Goal: Task Accomplishment & Management: Complete application form

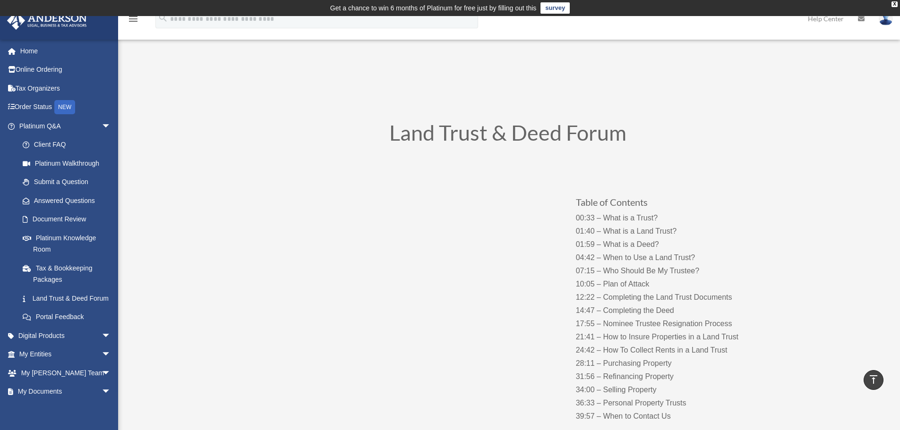
scroll to position [2283, 0]
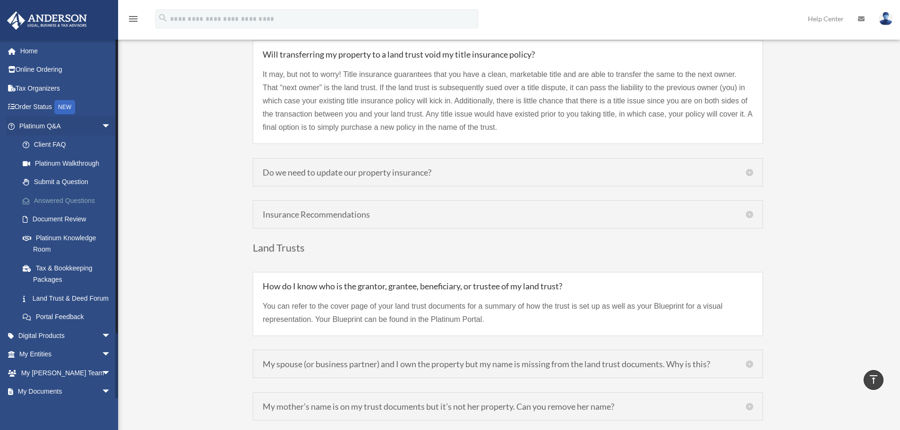
click at [66, 203] on link "Answered Questions" at bounding box center [69, 200] width 112 height 19
click at [72, 235] on link "Platinum Knowledge Room" at bounding box center [69, 244] width 112 height 30
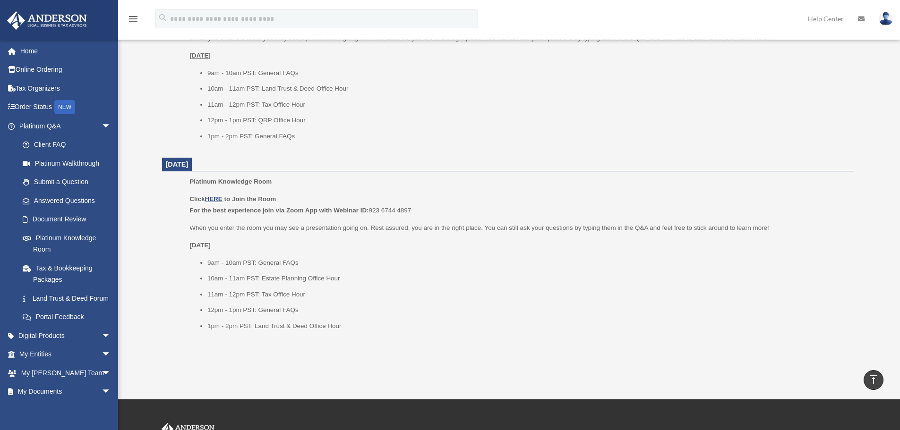
scroll to position [1055, 0]
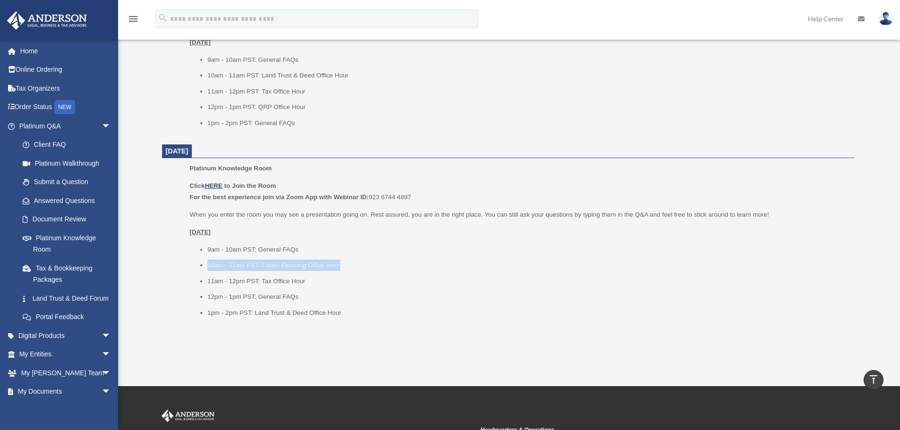
drag, startPoint x: 350, startPoint y: 263, endPoint x: 203, endPoint y: 264, distance: 146.9
click at [203, 264] on ul "9am - 10am PST: General FAQs 10am - 11am PST: Estate Planning Office Hour 11am …" at bounding box center [517, 281] width 657 height 75
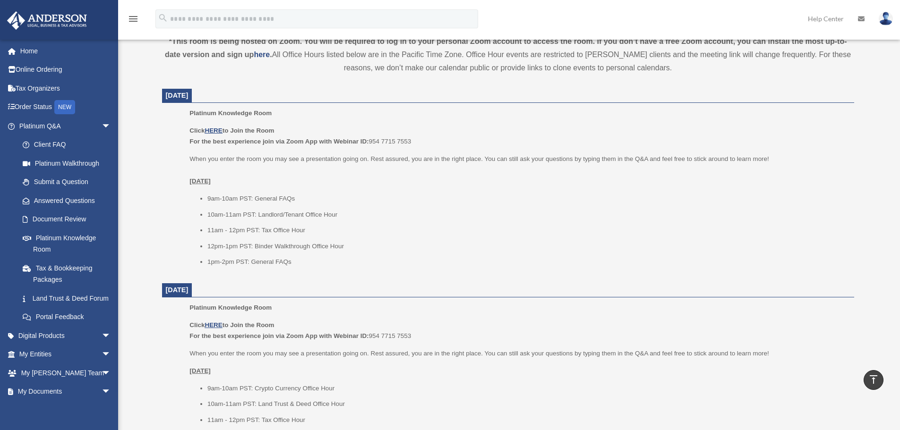
scroll to position [394, 0]
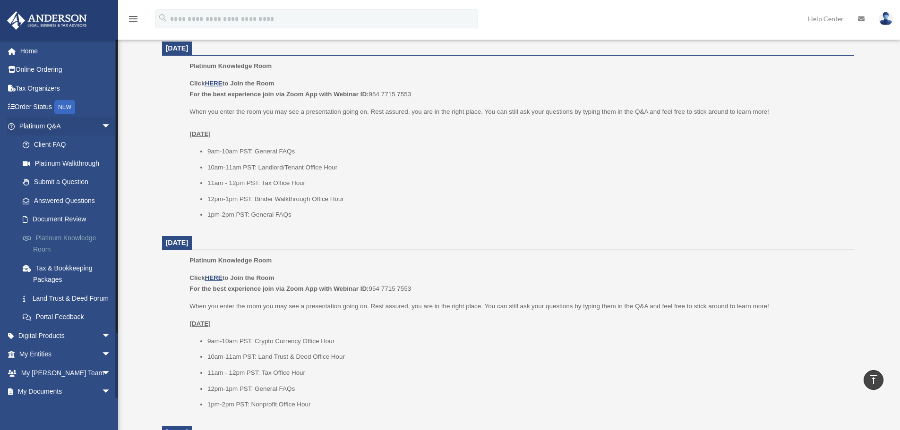
click at [56, 241] on link "Platinum Knowledge Room" at bounding box center [69, 244] width 112 height 30
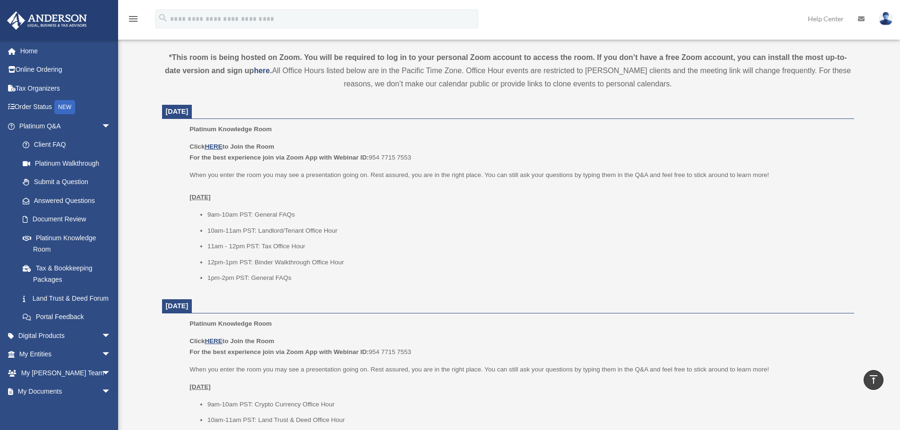
scroll to position [394, 0]
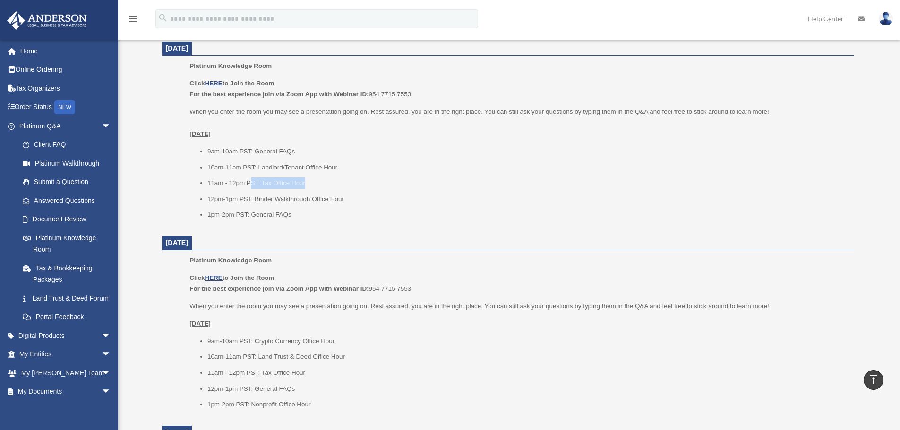
drag, startPoint x: 308, startPoint y: 181, endPoint x: 251, endPoint y: 188, distance: 58.1
click at [251, 188] on li "11am - 12pm PST: Tax Office Hour" at bounding box center [527, 183] width 640 height 11
drag, startPoint x: 302, startPoint y: 214, endPoint x: 209, endPoint y: 219, distance: 93.6
click at [209, 219] on li "1pm-2pm PST: General FAQs" at bounding box center [527, 214] width 640 height 11
click at [307, 214] on li "1pm-2pm PST: General FAQs" at bounding box center [527, 214] width 640 height 11
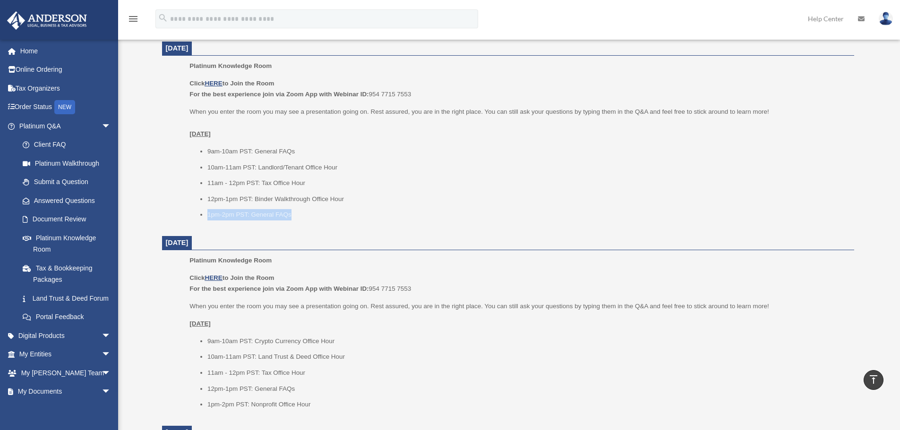
drag, startPoint x: 305, startPoint y: 214, endPoint x: 208, endPoint y: 211, distance: 96.9
click at [208, 211] on li "1pm-2pm PST: General FAQs" at bounding box center [527, 214] width 640 height 11
click at [312, 213] on li "1pm-2pm PST: General FAQs" at bounding box center [527, 214] width 640 height 11
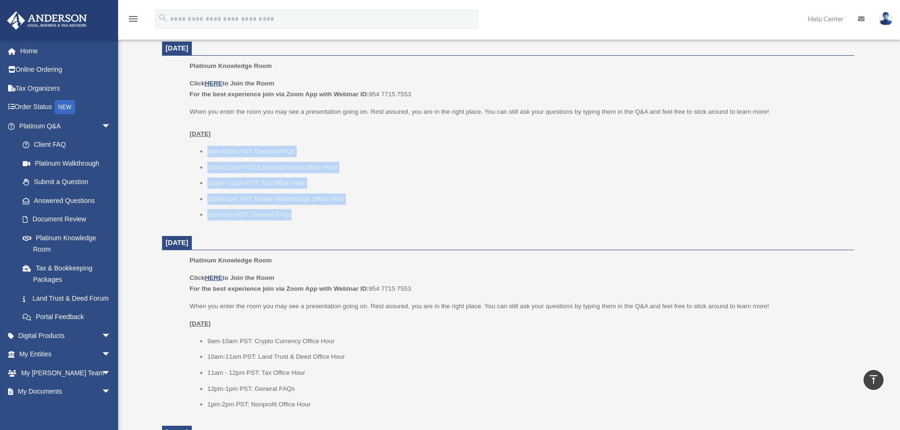
drag, startPoint x: 309, startPoint y: 213, endPoint x: 205, endPoint y: 151, distance: 121.8
click at [205, 151] on ul "9am-10am PST: General FAQs 10am-11am PST: Landlord/Tenant Office Hour 11am - 12…" at bounding box center [517, 183] width 657 height 75
click at [295, 213] on li "1pm-2pm PST: General FAQs" at bounding box center [527, 214] width 640 height 11
drag, startPoint x: 304, startPoint y: 214, endPoint x: 205, endPoint y: 153, distance: 115.9
click at [205, 153] on ul "9am-10am PST: General FAQs 10am-11am PST: Landlord/Tenant Office Hour 11am - 12…" at bounding box center [517, 183] width 657 height 75
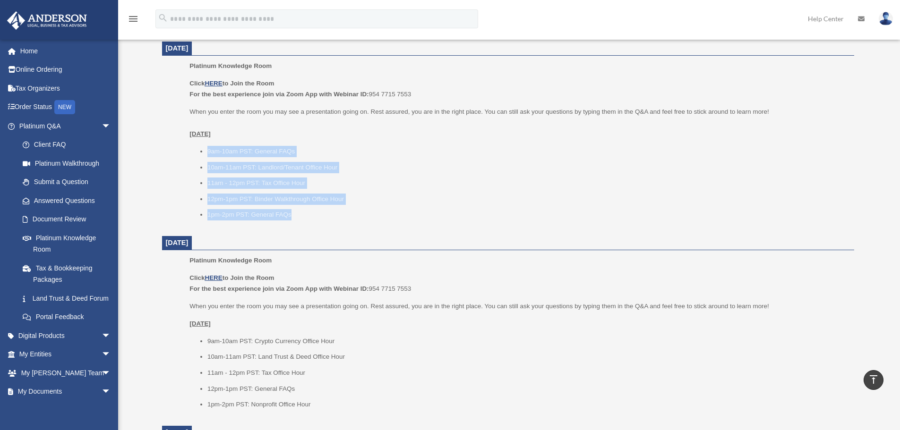
click at [307, 217] on li "1pm-2pm PST: General FAQs" at bounding box center [527, 214] width 640 height 11
drag, startPoint x: 297, startPoint y: 215, endPoint x: 203, endPoint y: 150, distance: 114.0
click at [203, 150] on ul "9am-10am PST: General FAQs 10am-11am PST: Landlord/Tenant Office Hour 11am - 12…" at bounding box center [517, 183] width 657 height 75
click at [303, 214] on li "1pm-2pm PST: General FAQs" at bounding box center [527, 214] width 640 height 11
click at [306, 215] on li "1pm-2pm PST: General FAQs" at bounding box center [527, 214] width 640 height 11
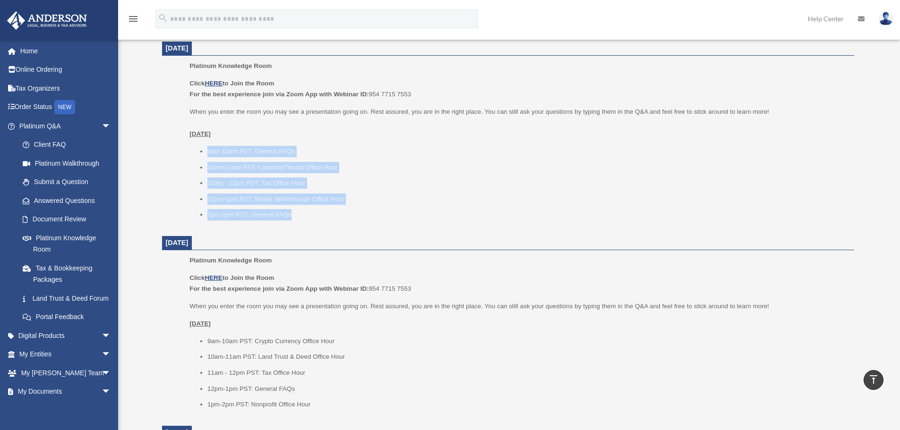
drag, startPoint x: 306, startPoint y: 215, endPoint x: 205, endPoint y: 145, distance: 122.6
click at [205, 145] on div "Click HERE to Join the Room For the best experience join via Zoom App with Webi…" at bounding box center [517, 149] width 657 height 143
click at [64, 183] on link "Submit a Question" at bounding box center [69, 182] width 112 height 19
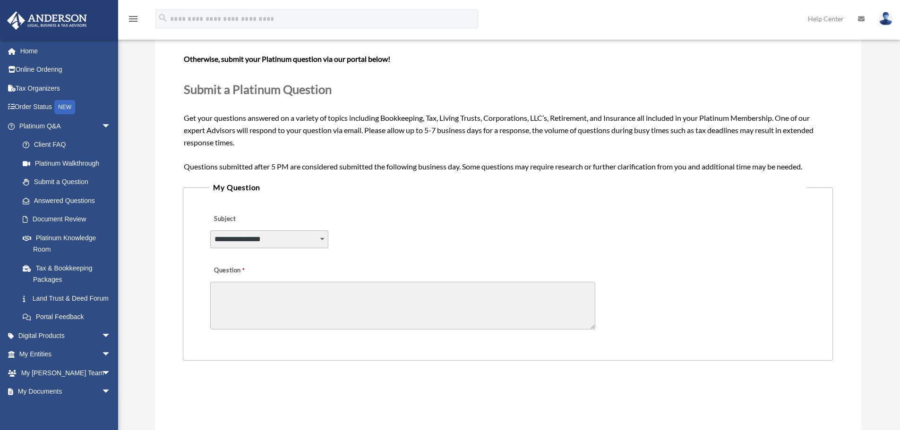
scroll to position [108, 0]
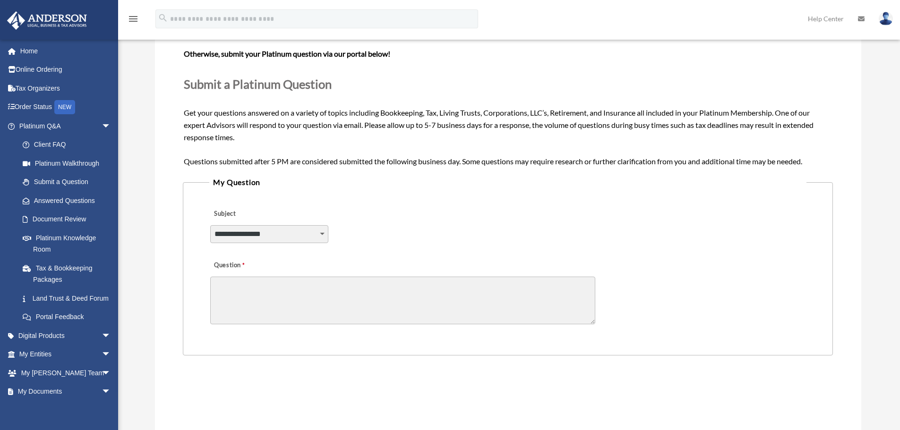
click at [272, 234] on select "**********" at bounding box center [269, 234] width 118 height 18
click at [346, 304] on textarea "Question" at bounding box center [402, 301] width 385 height 48
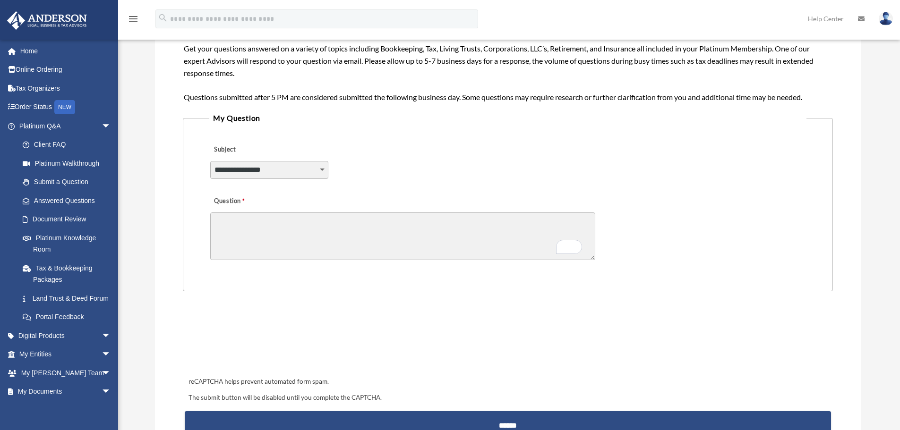
scroll to position [202, 0]
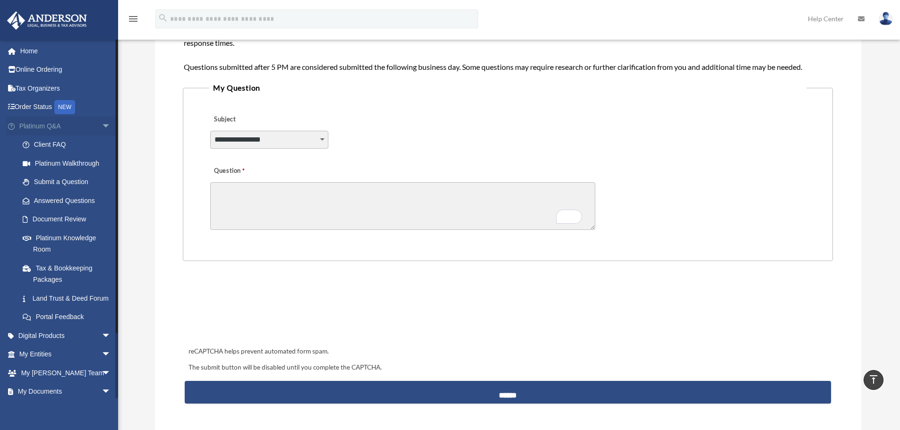
click at [102, 127] on span "arrow_drop_down" at bounding box center [111, 126] width 19 height 19
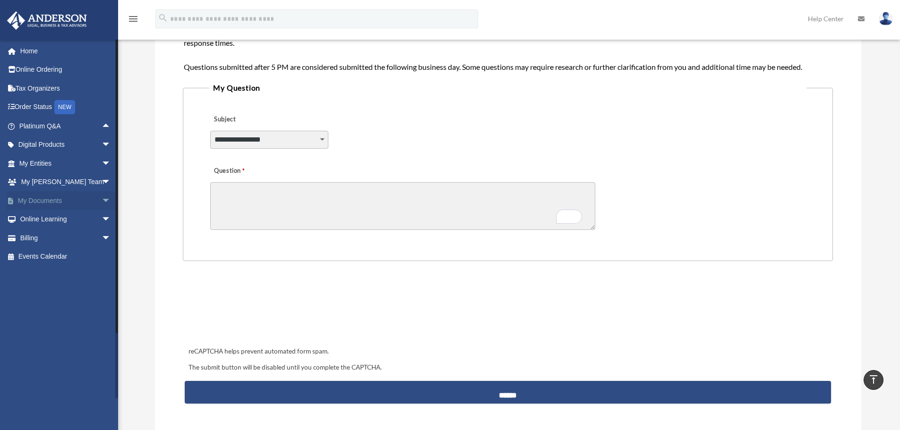
click at [102, 200] on span "arrow_drop_down" at bounding box center [111, 200] width 19 height 19
click at [62, 237] on link "Meeting Minutes" at bounding box center [69, 238] width 112 height 19
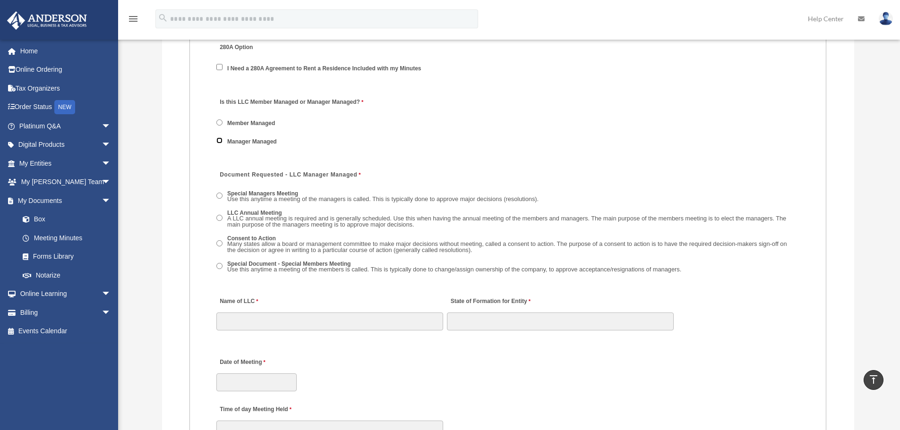
scroll to position [1323, 0]
click at [102, 126] on span "arrow_drop_down" at bounding box center [111, 126] width 19 height 19
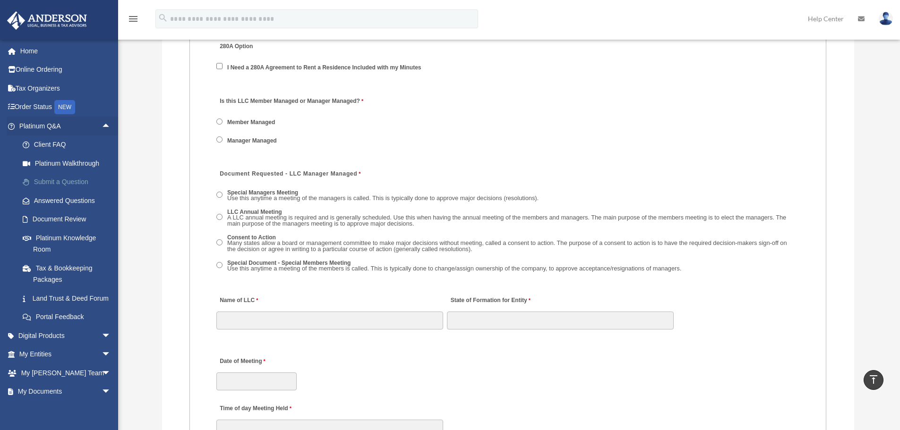
click at [47, 180] on link "Submit a Question" at bounding box center [69, 182] width 112 height 19
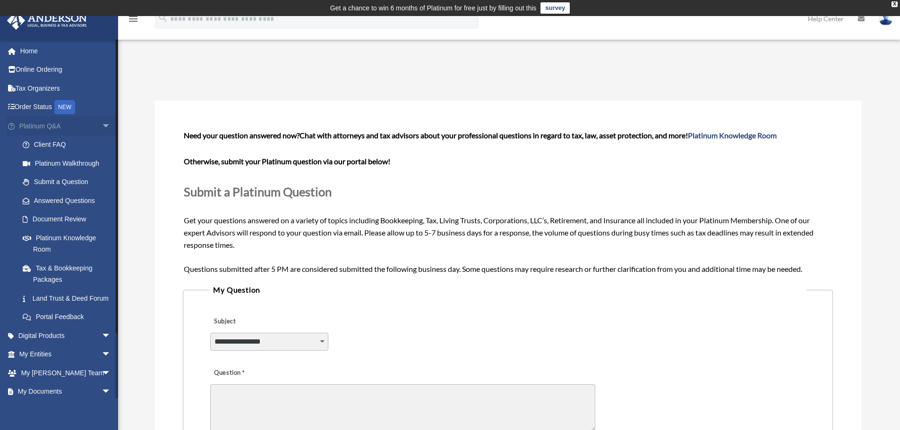
click at [102, 127] on span "arrow_drop_down" at bounding box center [111, 126] width 19 height 19
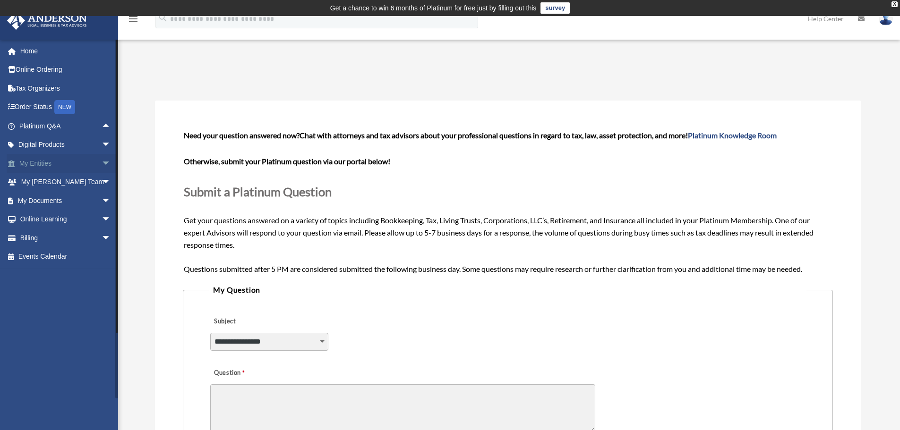
click at [102, 166] on span "arrow_drop_down" at bounding box center [111, 163] width 19 height 19
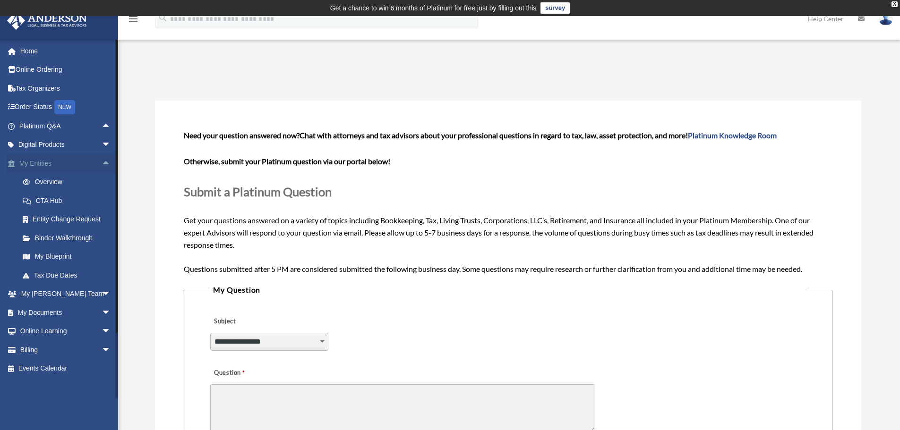
click at [102, 160] on span "arrow_drop_up" at bounding box center [111, 163] width 19 height 19
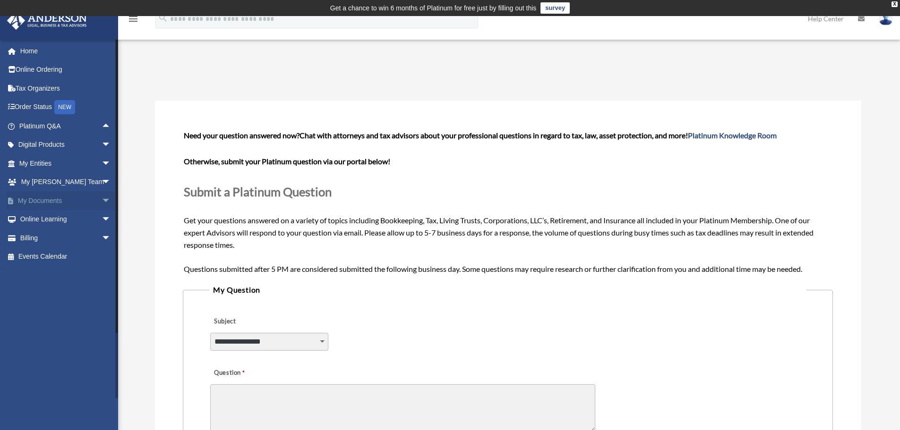
click at [102, 203] on span "arrow_drop_down" at bounding box center [111, 200] width 19 height 19
click at [74, 237] on link "Meeting Minutes" at bounding box center [69, 238] width 112 height 19
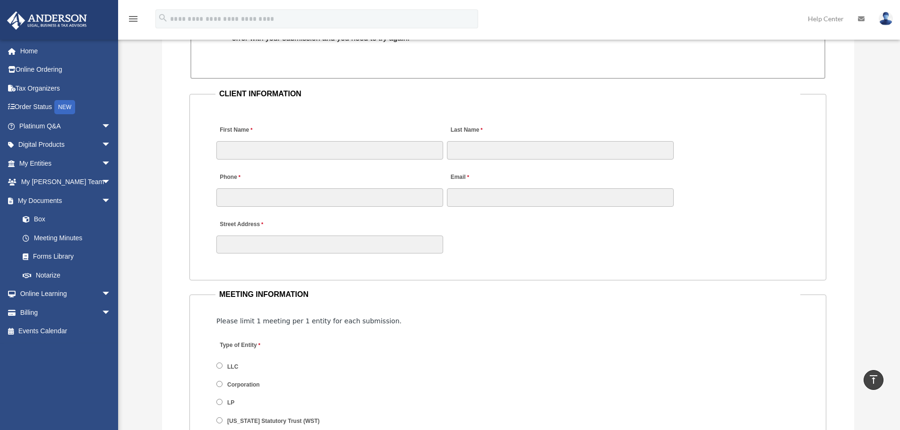
scroll to position [897, 0]
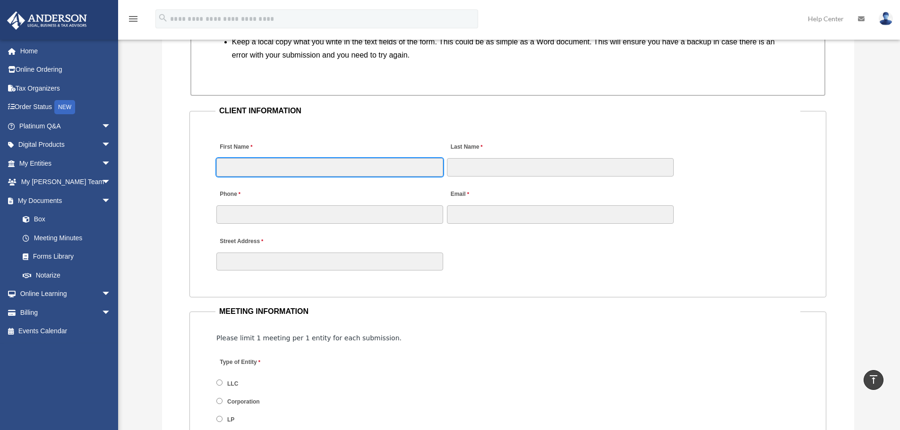
click at [250, 163] on input "First Name" at bounding box center [329, 167] width 227 height 18
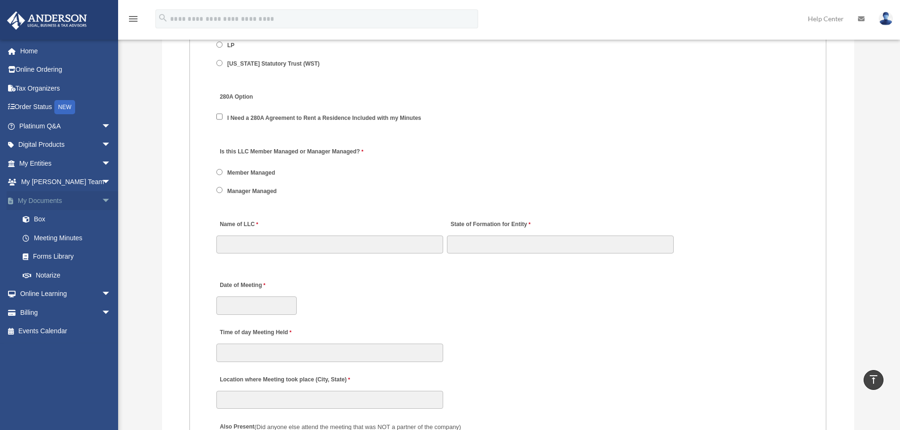
scroll to position [1275, 0]
drag, startPoint x: 280, startPoint y: 184, endPoint x: 229, endPoint y: 192, distance: 52.2
click at [229, 192] on span "Manager Managed" at bounding box center [250, 187] width 69 height 16
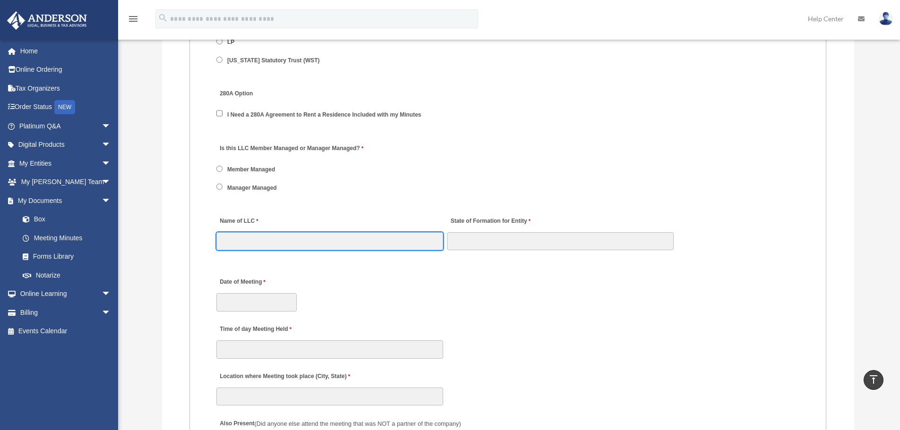
click at [293, 234] on input "Name of LLC" at bounding box center [329, 241] width 227 height 18
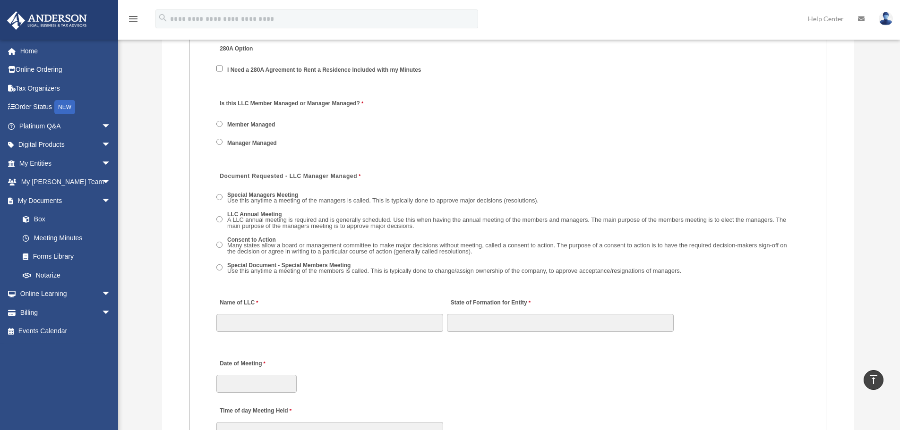
scroll to position [1323, 0]
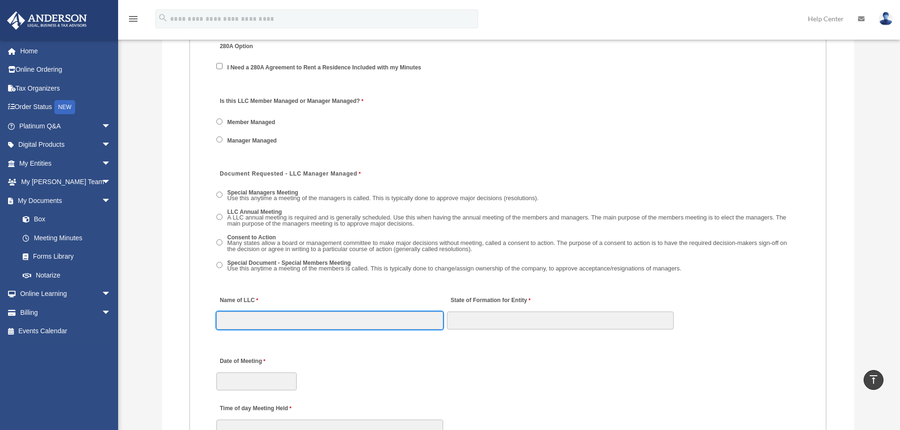
click at [260, 326] on input "Name of LLC" at bounding box center [329, 321] width 227 height 18
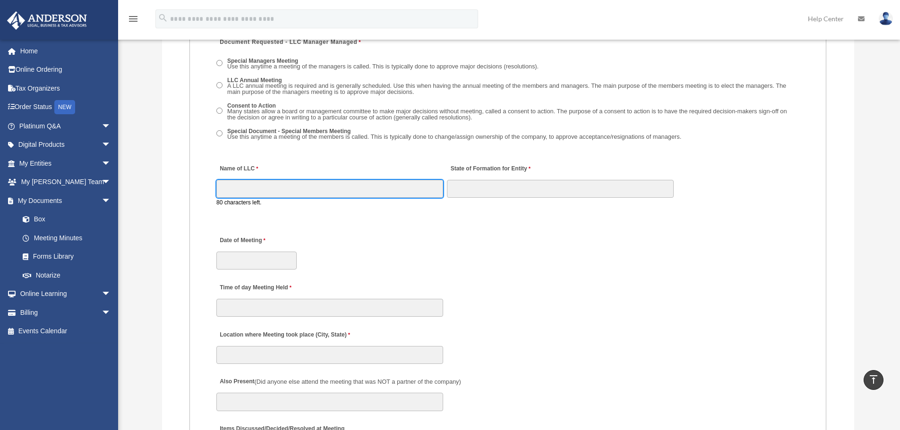
scroll to position [1464, 0]
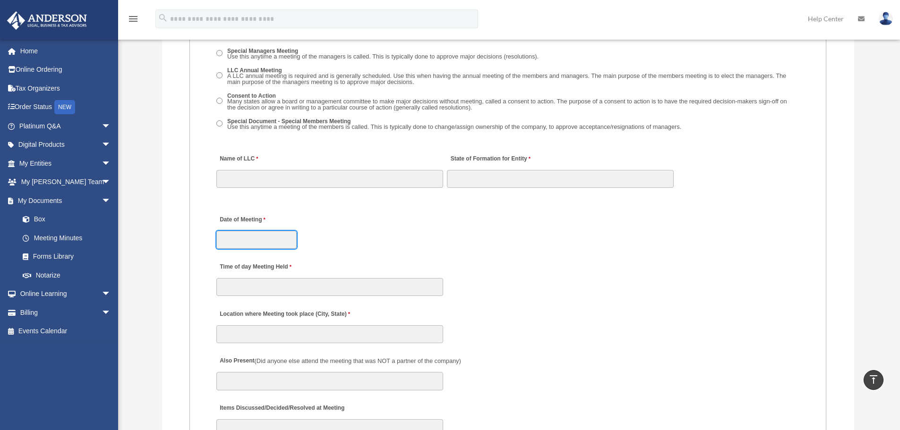
click at [244, 233] on div "Date of Meeting" at bounding box center [507, 230] width 585 height 42
click at [393, 264] on div "Time of day Meeting Held" at bounding box center [507, 277] width 585 height 42
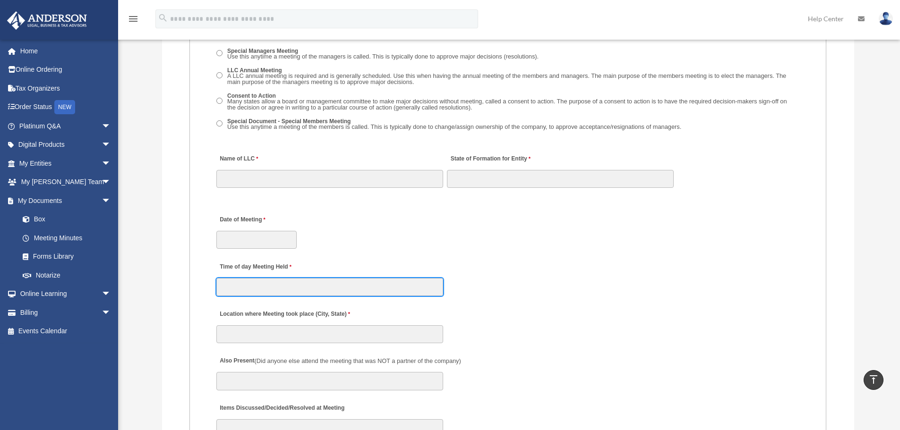
click at [284, 294] on input "Time of day Meeting Held" at bounding box center [329, 287] width 227 height 18
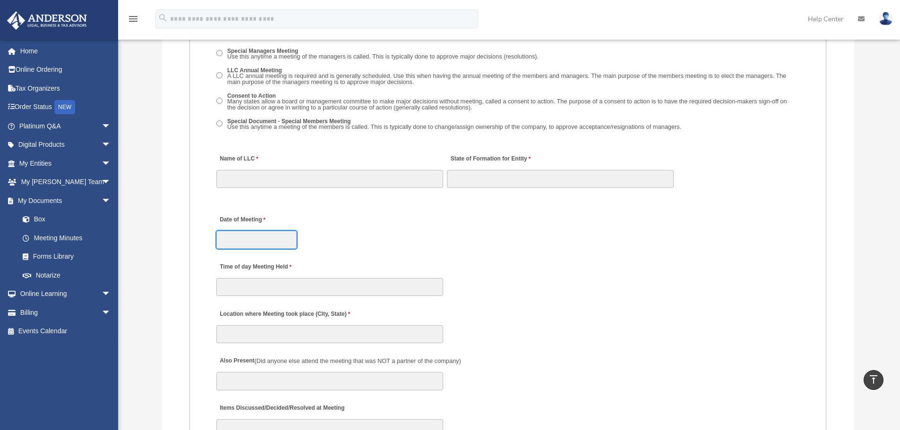
click at [261, 238] on input "Date of Meeting" at bounding box center [256, 240] width 80 height 18
click at [387, 253] on fieldset "MEETING INFORMATION Please limit 1 meeting per 1 entity for each submission. Ty…" at bounding box center [507, 385] width 637 height 1295
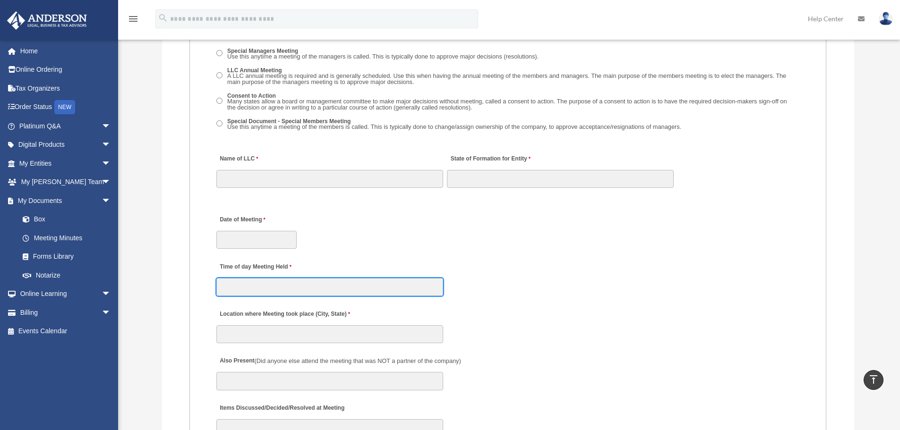
click at [288, 286] on input "Time of day Meeting Held" at bounding box center [329, 287] width 227 height 18
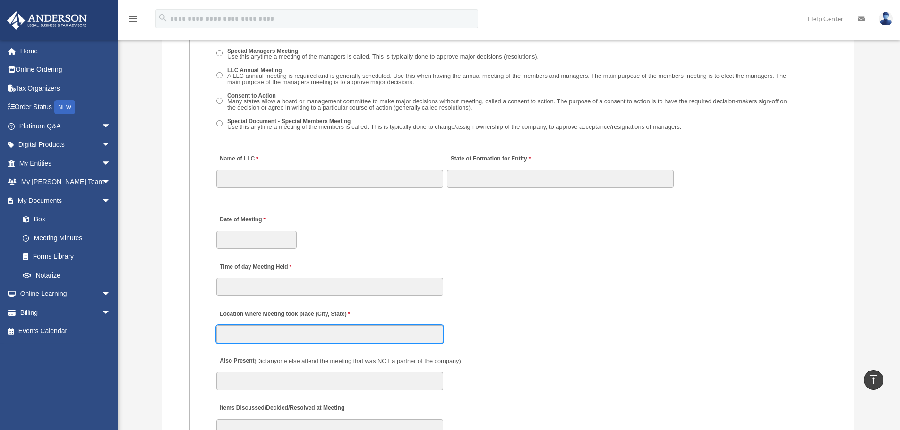
click at [244, 337] on input "Location where Meeting took place (City, State)" at bounding box center [329, 334] width 227 height 18
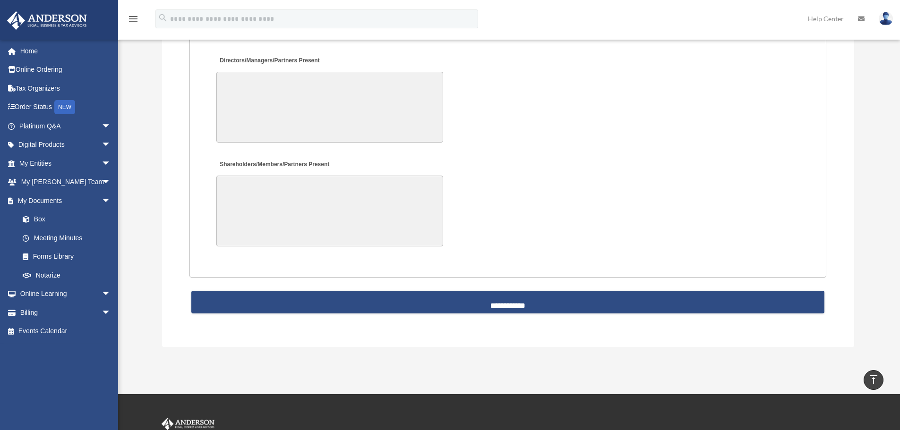
scroll to position [2125, 0]
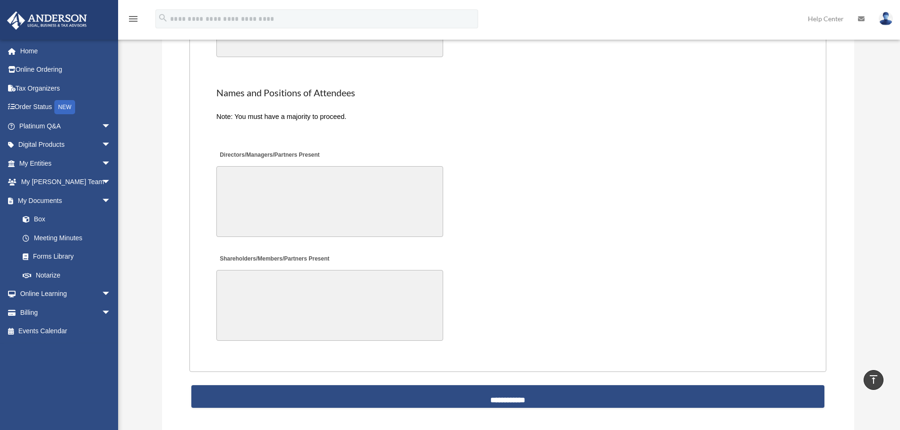
click at [264, 320] on textarea "Shareholders/Members/Partners Present" at bounding box center [329, 305] width 227 height 71
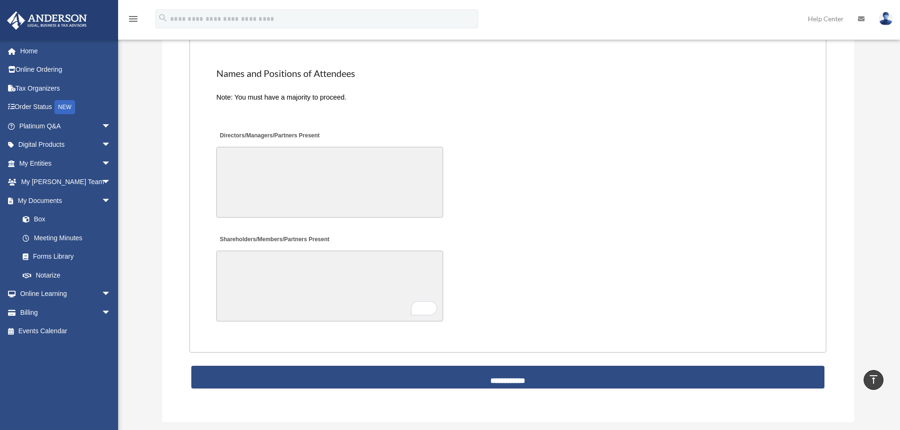
scroll to position [2125, 0]
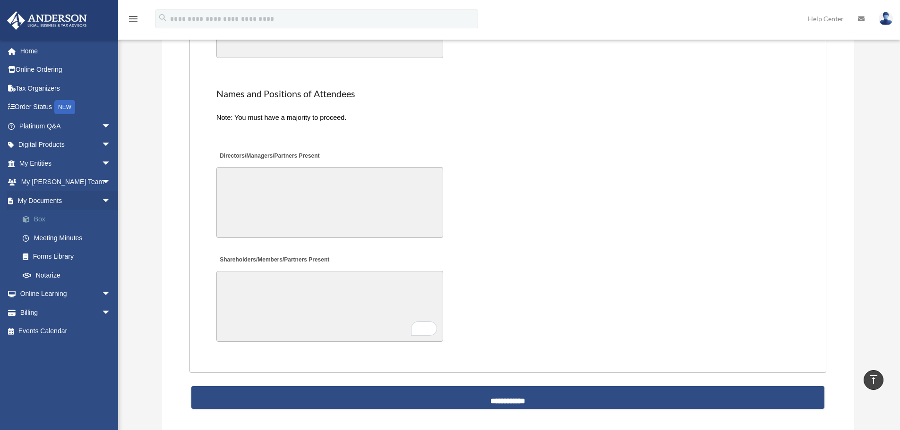
click at [42, 219] on link "Box" at bounding box center [69, 219] width 112 height 19
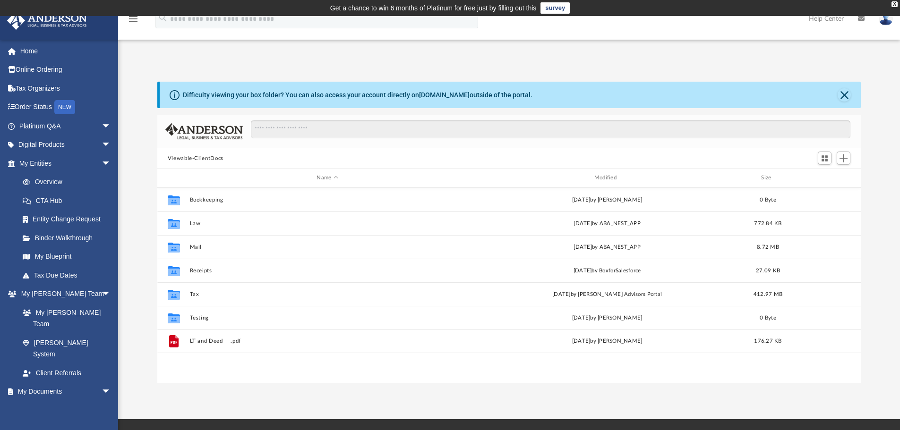
scroll to position [208, 696]
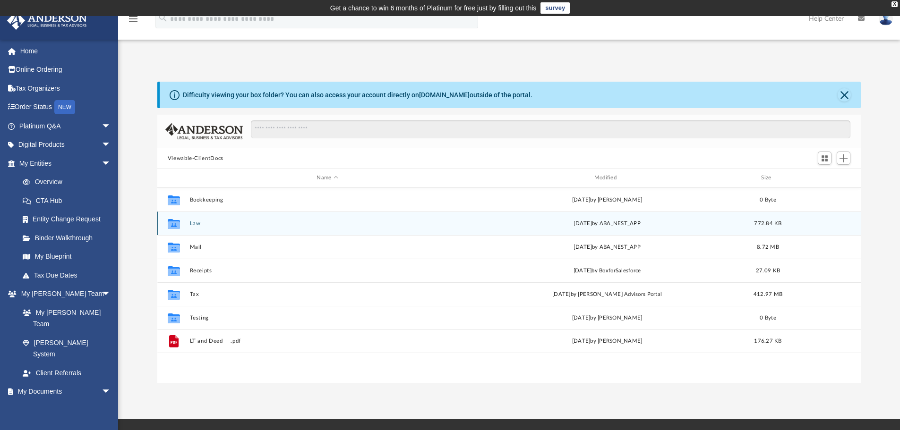
click at [199, 223] on button "Law" at bounding box center [326, 224] width 275 height 6
